Goal: Check status

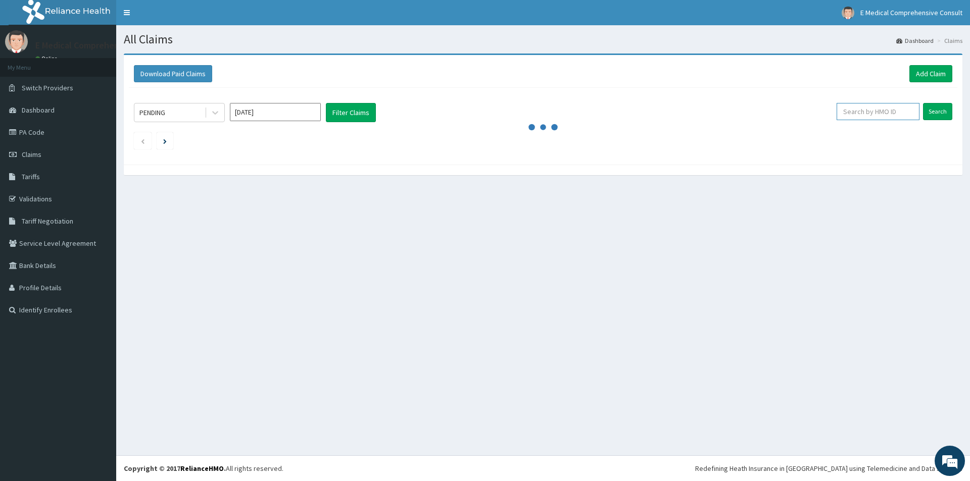
click at [867, 114] on input "text" at bounding box center [877, 111] width 83 height 17
paste input "ALT/10067/B"
type input "ALT/10067/B"
click at [940, 109] on input "Search" at bounding box center [937, 111] width 29 height 17
click at [27, 193] on link "Validations" at bounding box center [58, 199] width 116 height 22
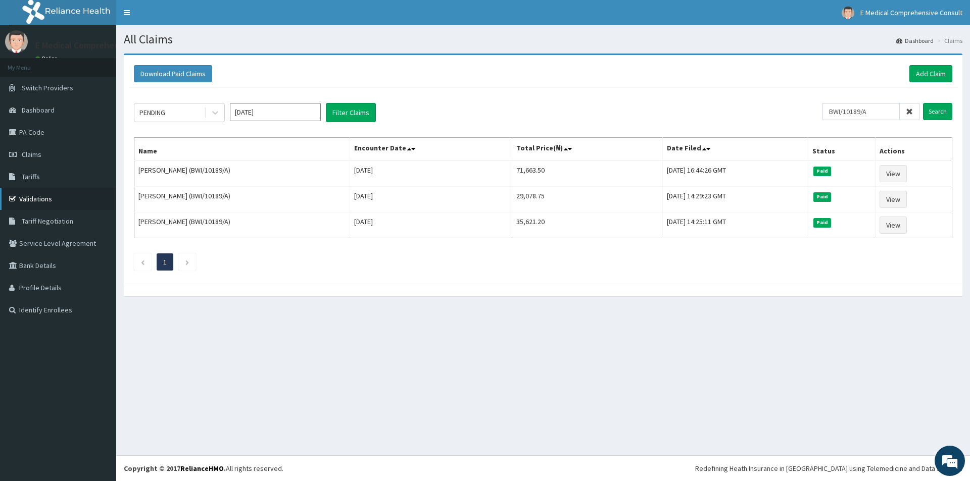
click at [33, 195] on link "Validations" at bounding box center [58, 199] width 116 height 22
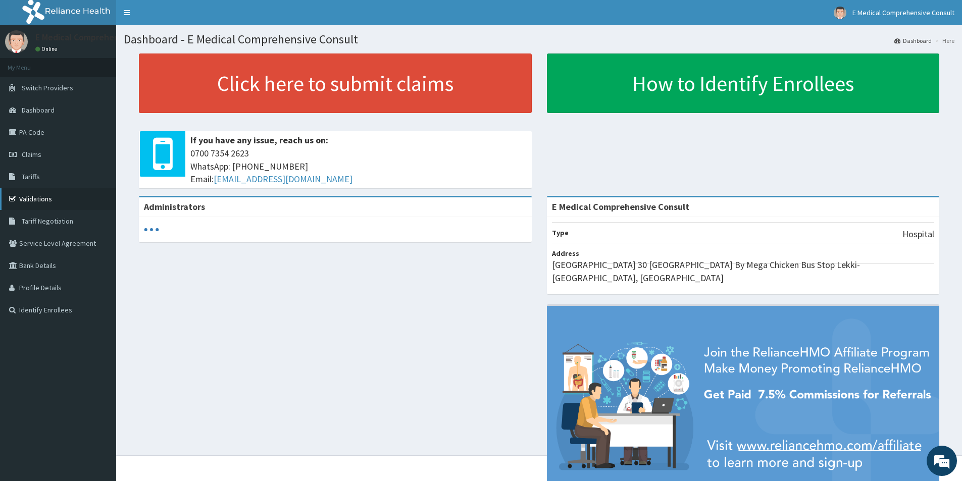
click at [38, 198] on link "Validations" at bounding box center [58, 199] width 116 height 22
click at [36, 201] on link "Validations" at bounding box center [58, 199] width 116 height 22
